Goal: Task Accomplishment & Management: Use online tool/utility

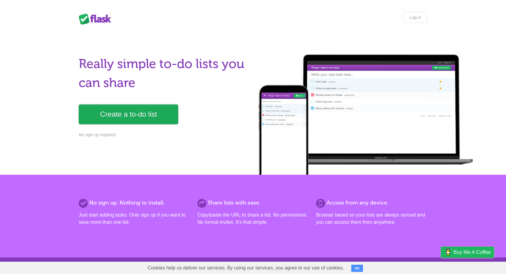
drag, startPoint x: 0, startPoint y: 0, endPoint x: 138, endPoint y: 114, distance: 179.0
click at [138, 114] on link "Create a to-do list" at bounding box center [128, 114] width 99 height 20
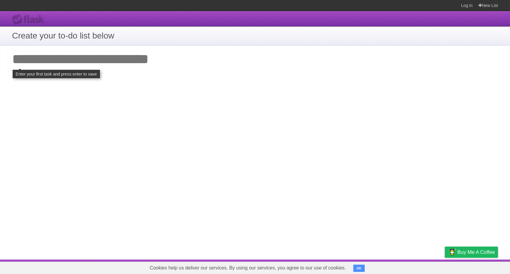
click at [100, 62] on input "Add your first task" at bounding box center [255, 59] width 510 height 28
drag, startPoint x: 361, startPoint y: 263, endPoint x: 359, endPoint y: 267, distance: 4.9
click at [361, 263] on span "OK" at bounding box center [360, 268] width 13 height 12
click at [359, 267] on button "OK" at bounding box center [360, 267] width 12 height 7
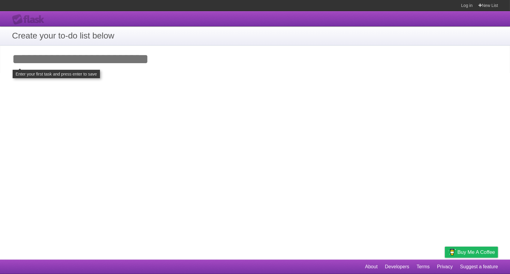
click at [39, 63] on input "Add your first task" at bounding box center [255, 59] width 510 height 28
type input "*"
click at [92, 36] on h1 "Create your to-do list below" at bounding box center [255, 35] width 486 height 13
